Goal: Task Accomplishment & Management: Manage account settings

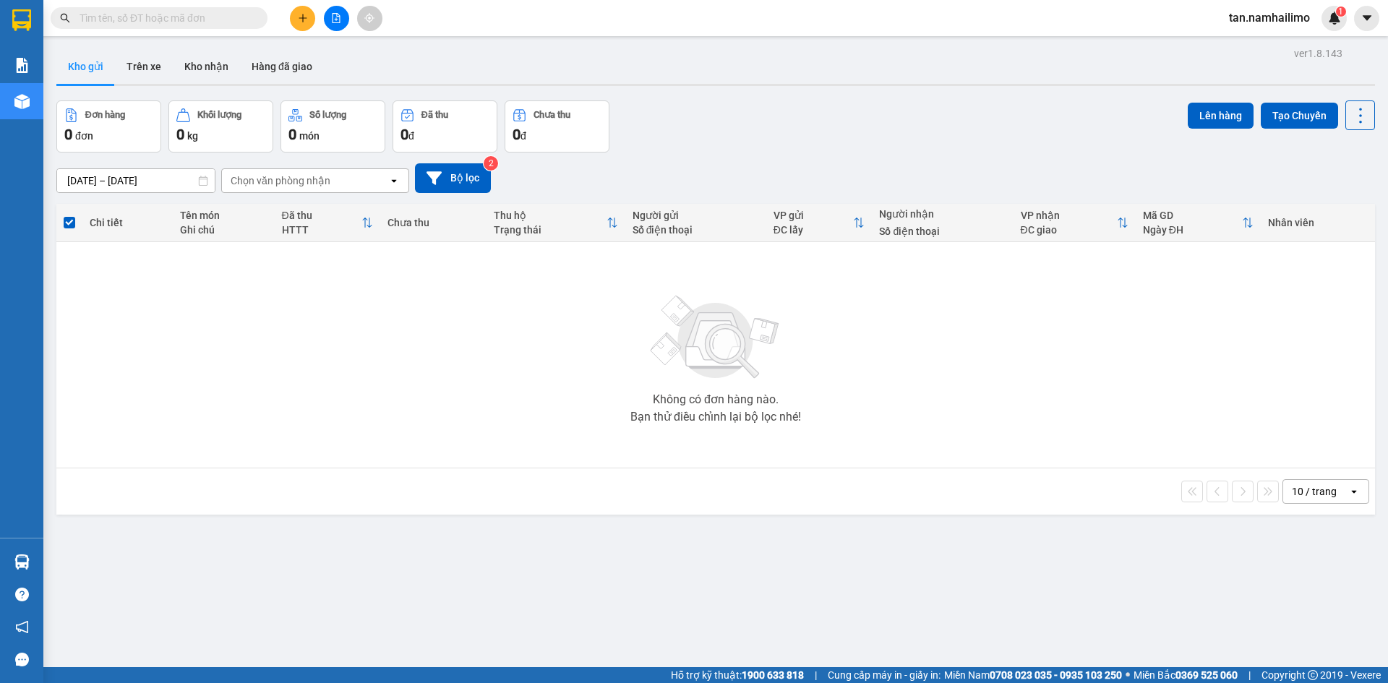
click at [197, 77] on button "Kho nhận" at bounding box center [206, 66] width 67 height 35
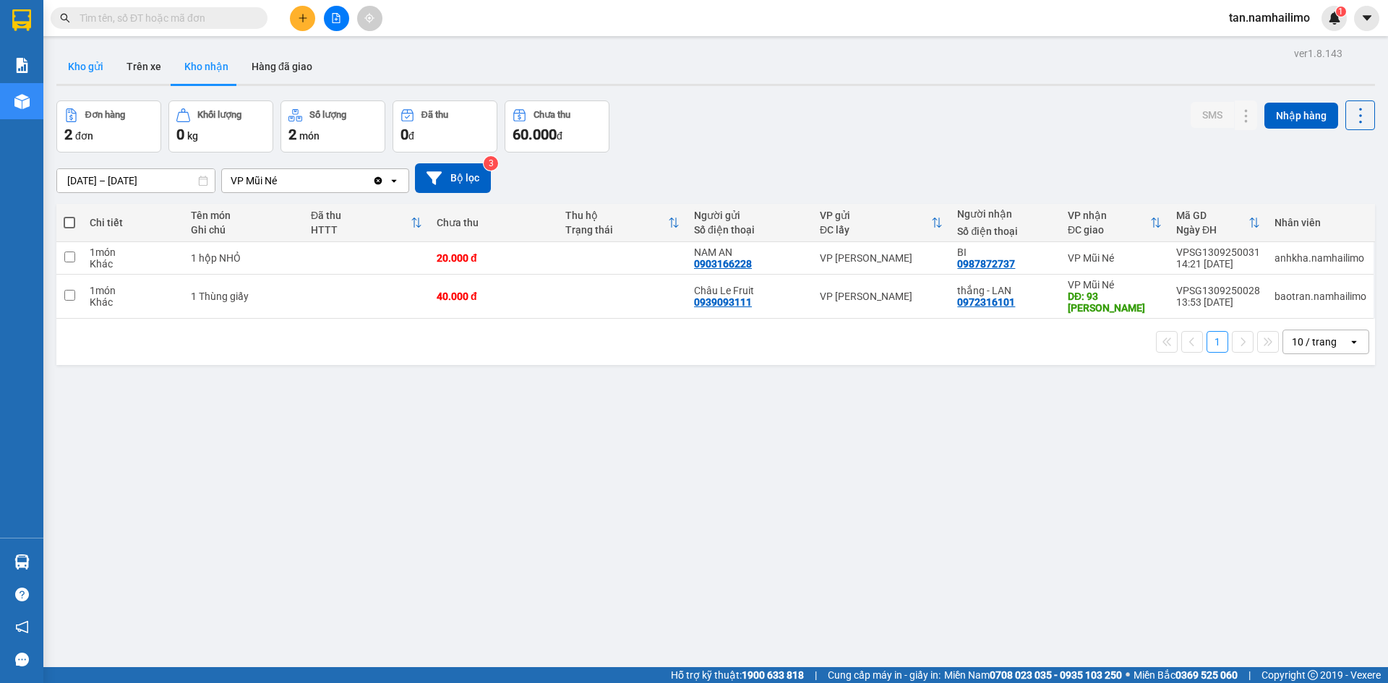
click at [87, 77] on button "Kho gửi" at bounding box center [85, 66] width 59 height 35
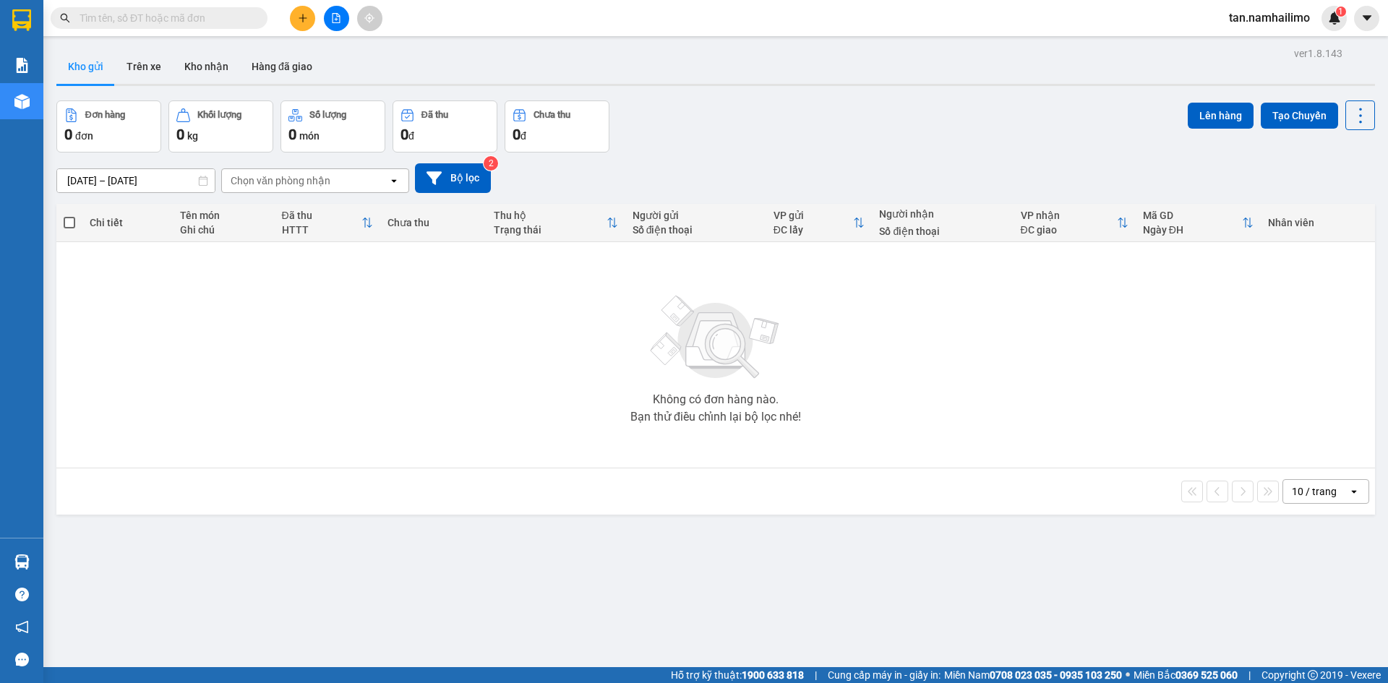
click at [1312, 12] on span "tan.namhailimo" at bounding box center [1269, 18] width 104 height 18
click at [1262, 38] on span "Đăng xuất" at bounding box center [1276, 45] width 73 height 16
